Goal: Check status: Check status

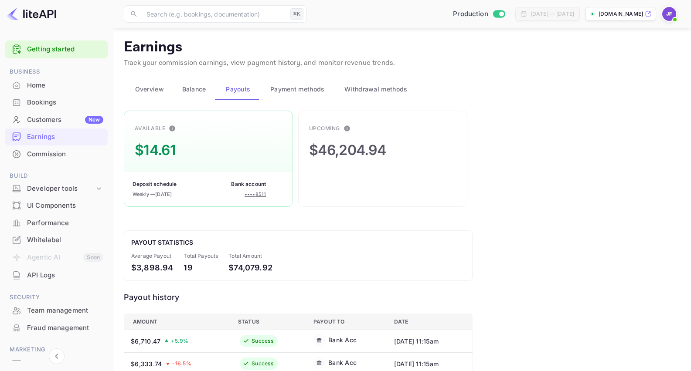
scroll to position [87, 0]
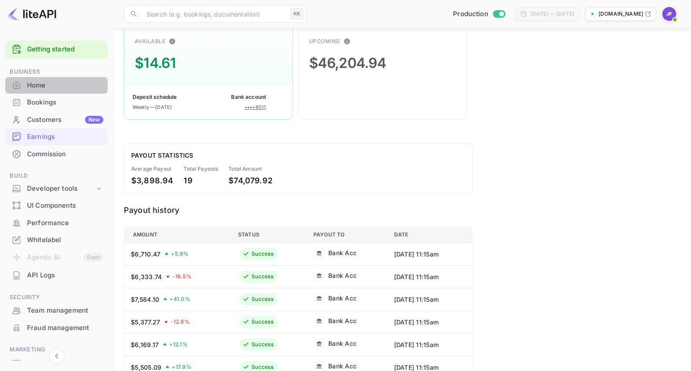
click at [34, 86] on div "Home" at bounding box center [65, 86] width 76 height 10
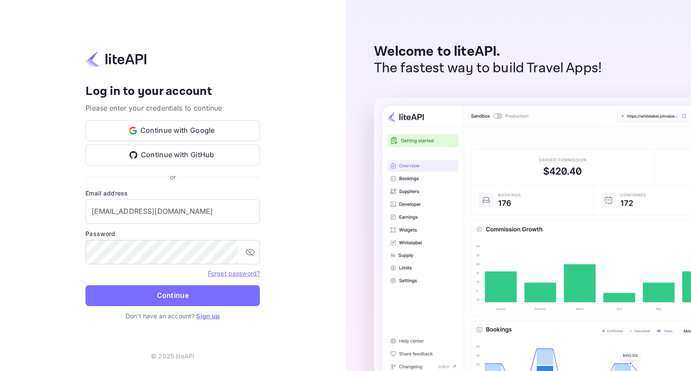
click at [183, 295] on button "Continue" at bounding box center [172, 295] width 174 height 21
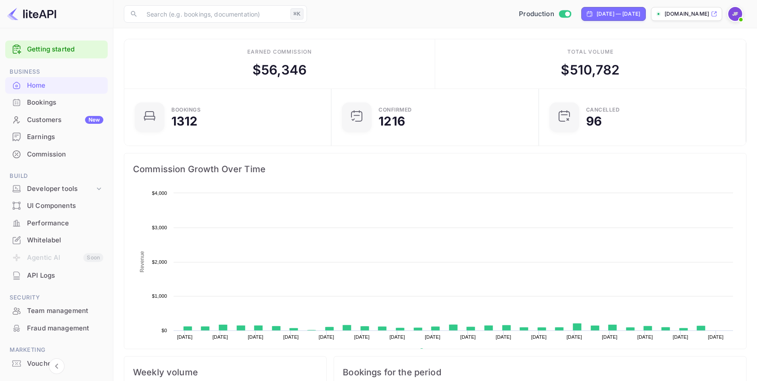
scroll to position [142, 202]
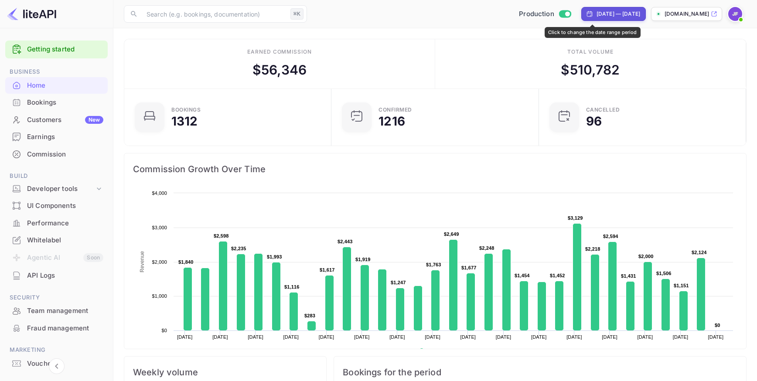
click at [596, 16] on div "[DATE] — [DATE]" at bounding box center [618, 14] width 44 height 8
select select "6"
select select "2025"
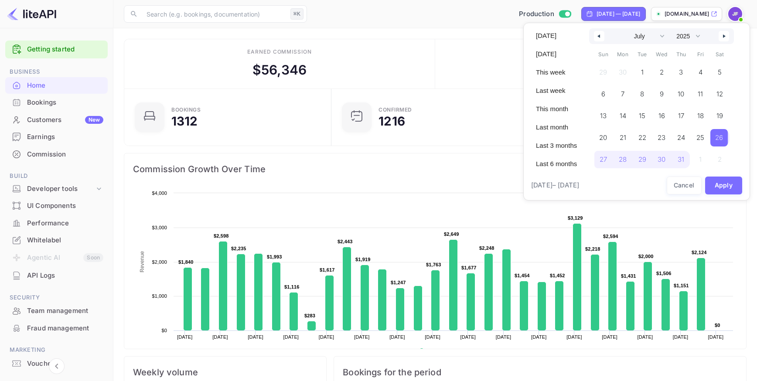
drag, startPoint x: 718, startPoint y: 137, endPoint x: 713, endPoint y: 153, distance: 16.5
click at [718, 137] on span "26" at bounding box center [719, 138] width 8 height 16
click at [724, 34] on button "button" at bounding box center [723, 36] width 10 height 10
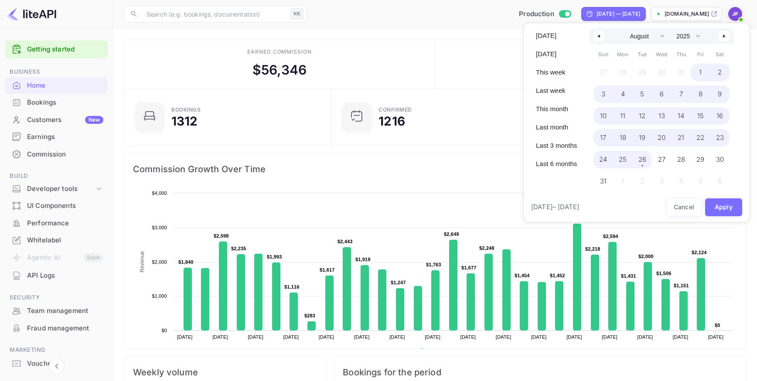
click at [645, 160] on span "26" at bounding box center [642, 160] width 8 height 16
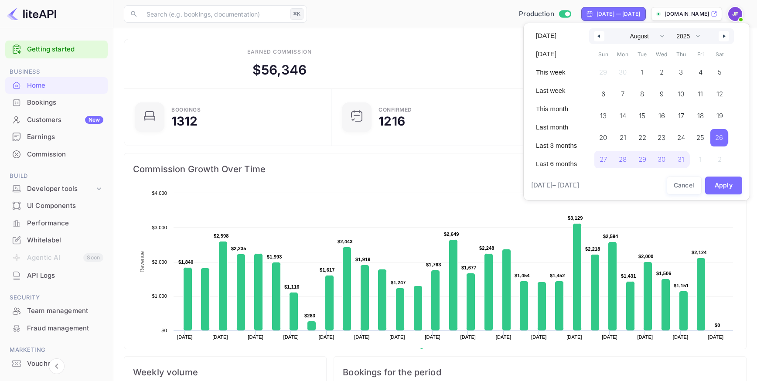
select select "6"
click at [723, 185] on button "Apply" at bounding box center [723, 186] width 37 height 18
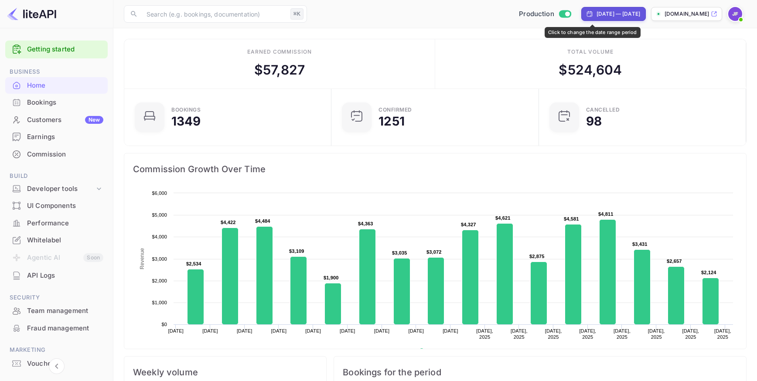
click at [596, 15] on div "[DATE] — [DATE]" at bounding box center [618, 14] width 44 height 8
select select "6"
select select "2025"
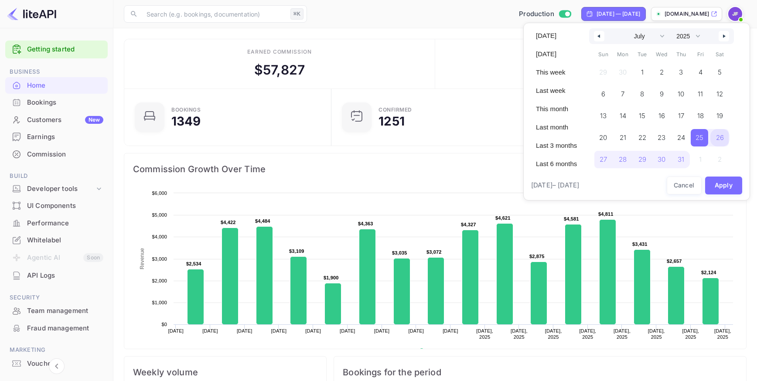
click at [720, 136] on span "26" at bounding box center [720, 138] width 8 height 16
click at [724, 37] on button "button" at bounding box center [723, 36] width 10 height 10
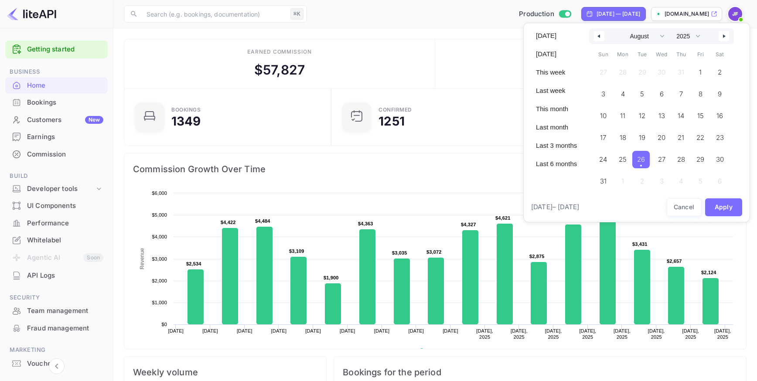
drag, startPoint x: 645, startPoint y: 165, endPoint x: 684, endPoint y: 189, distance: 45.6
click at [645, 165] on span "26" at bounding box center [641, 160] width 8 height 16
select select "6"
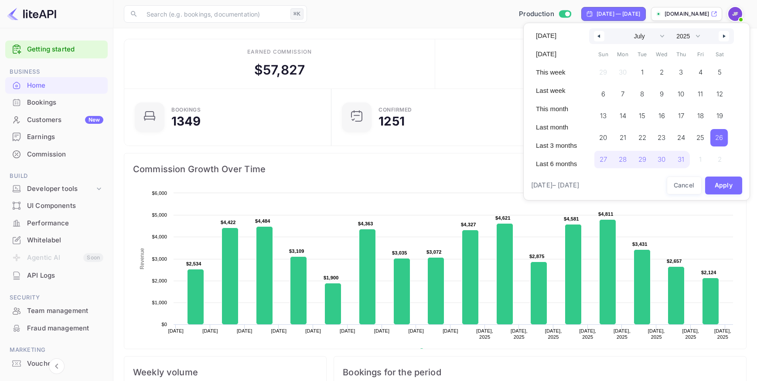
drag, startPoint x: 719, startPoint y: 187, endPoint x: 483, endPoint y: 166, distance: 236.7
click at [719, 187] on button "Apply" at bounding box center [723, 186] width 37 height 18
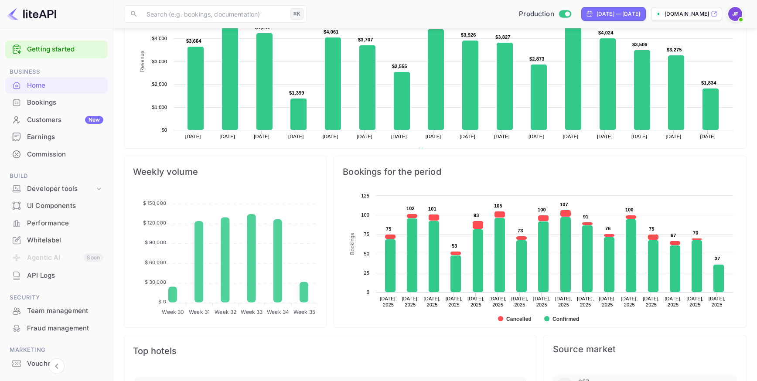
scroll to position [201, 0]
click at [41, 136] on div "Earnings" at bounding box center [65, 137] width 76 height 10
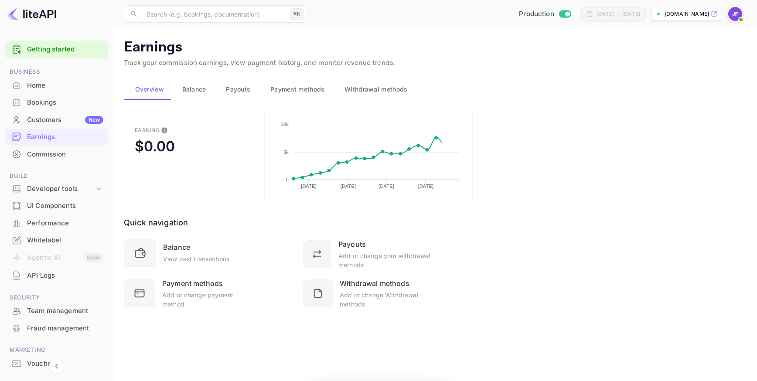
click at [232, 93] on span "Payouts" at bounding box center [238, 89] width 24 height 10
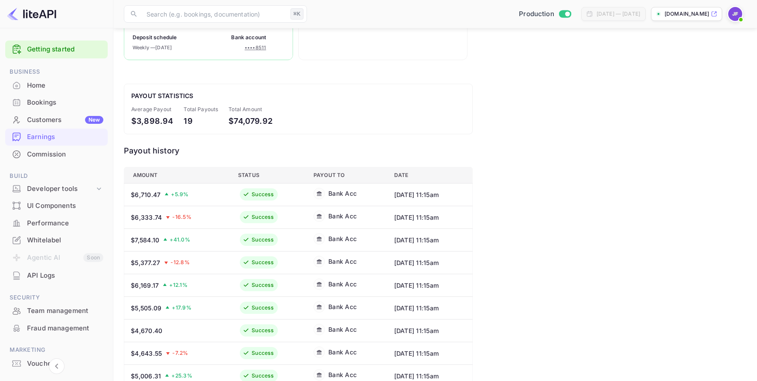
scroll to position [147, 0]
